Goal: Check status: Check status

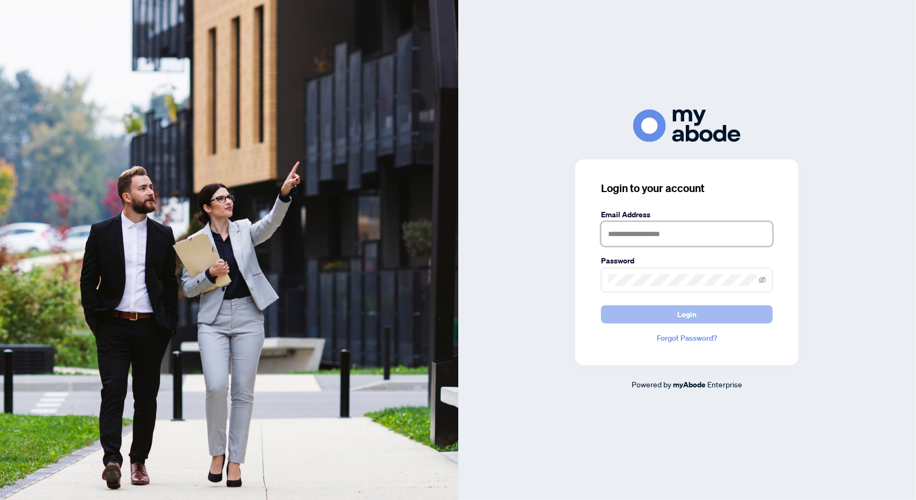
type input "**********"
click at [694, 312] on span "Login" at bounding box center [686, 314] width 19 height 17
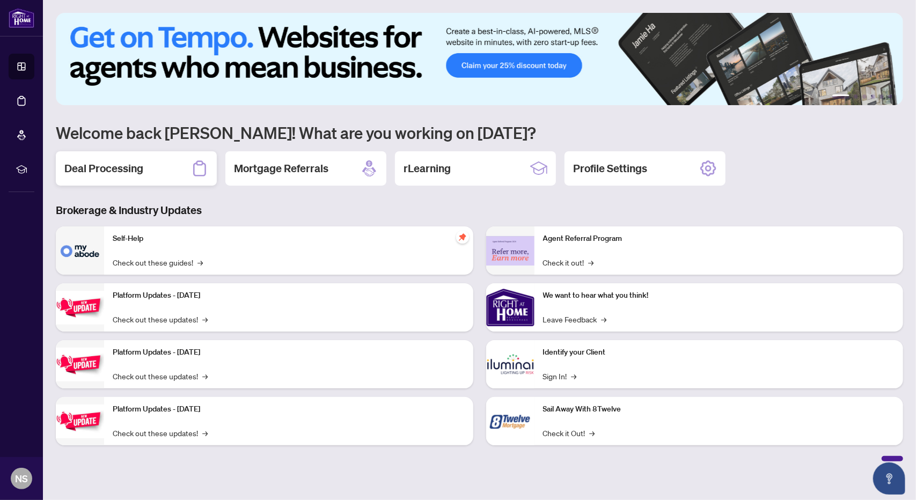
click at [129, 165] on h2 "Deal Processing" at bounding box center [103, 168] width 79 height 15
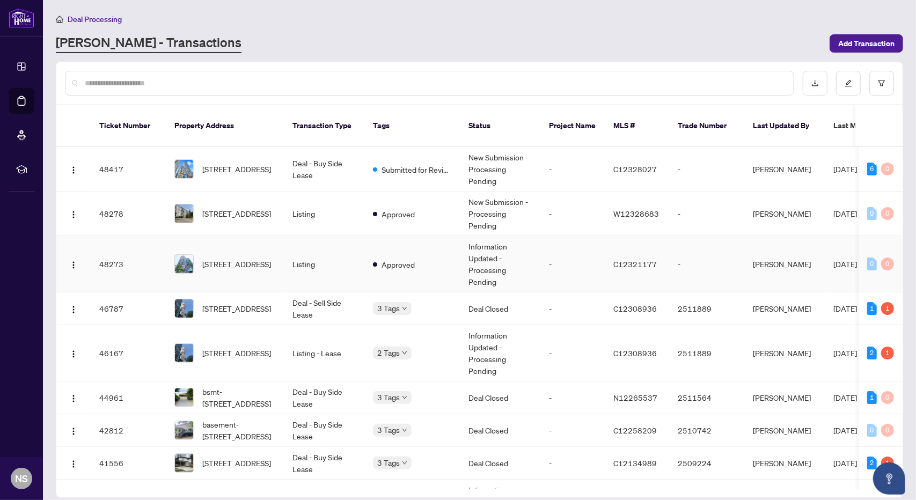
click at [627, 259] on span "C12321177" at bounding box center [634, 264] width 43 height 10
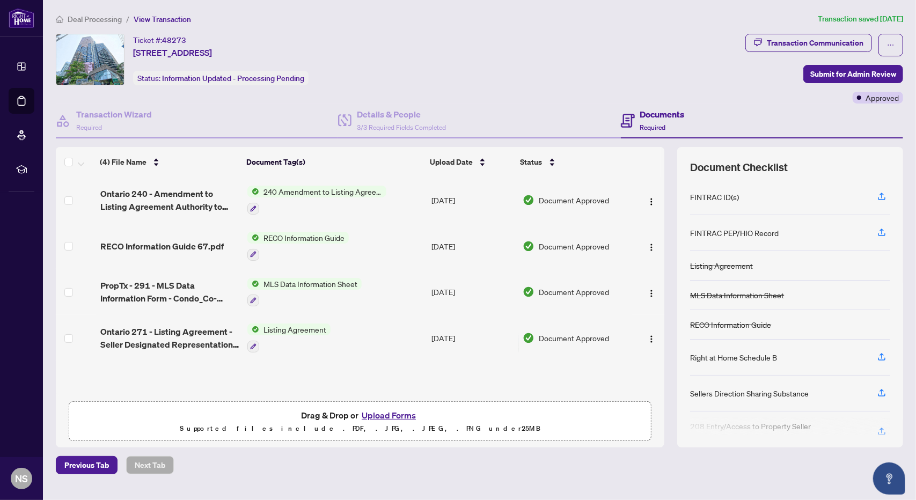
click at [159, 41] on div "Ticket #: 48273" at bounding box center [159, 40] width 53 height 12
click at [87, 18] on span "Deal Processing" at bounding box center [95, 19] width 54 height 10
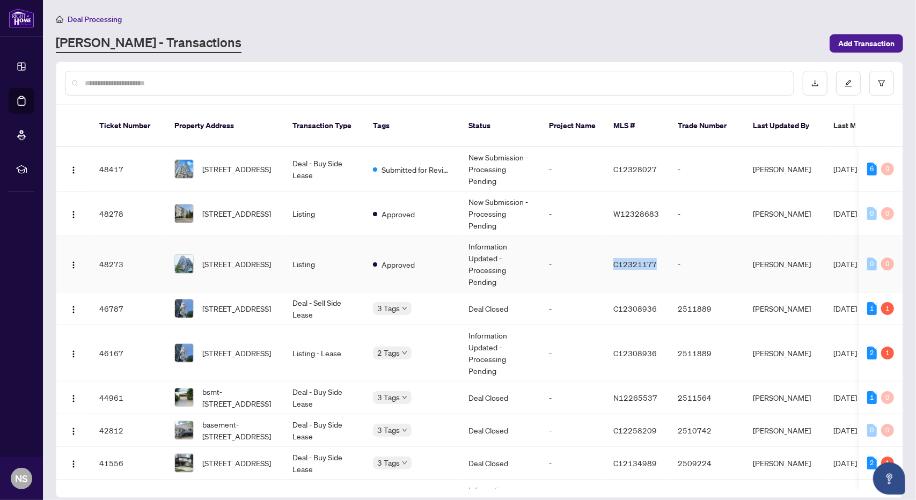
drag, startPoint x: 659, startPoint y: 251, endPoint x: 611, endPoint y: 257, distance: 48.7
click at [611, 257] on td "C12321177" at bounding box center [637, 264] width 64 height 56
